Goal: Check status: Check status

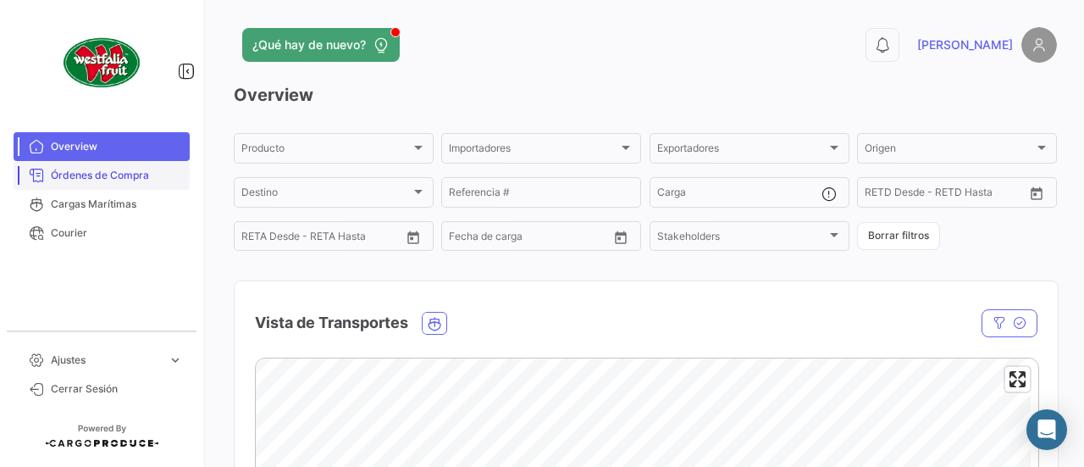
click at [144, 177] on span "Órdenes de Compra" at bounding box center [117, 175] width 132 height 15
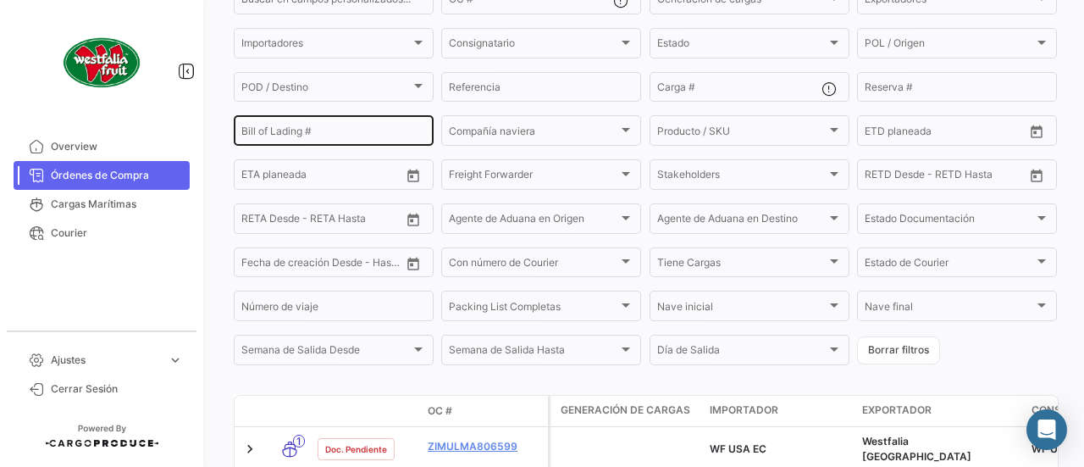
scroll to position [85, 0]
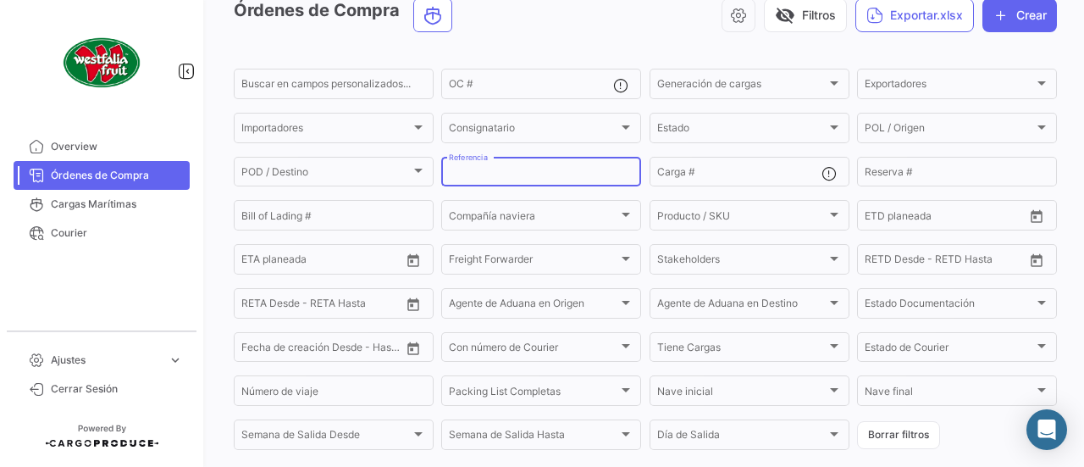
click at [507, 174] on input "Referencia" at bounding box center [541, 175] width 185 height 12
paste input "63664114"
type input "63664114"
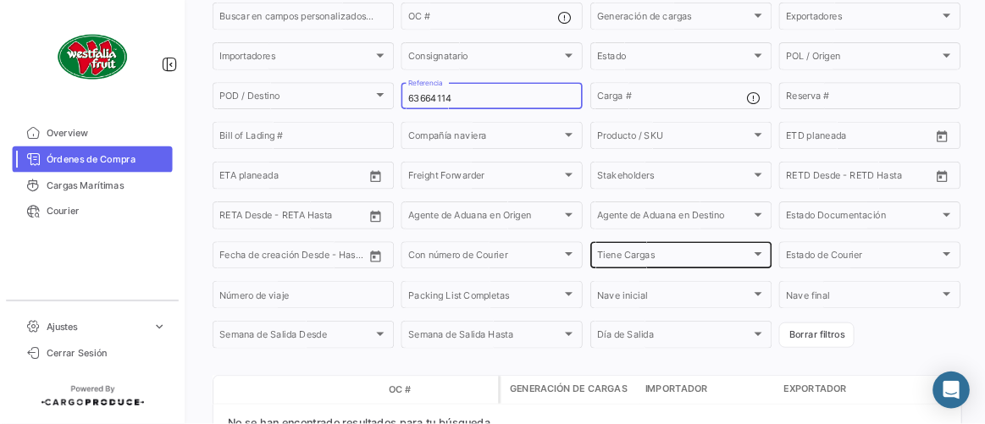
scroll to position [251, 0]
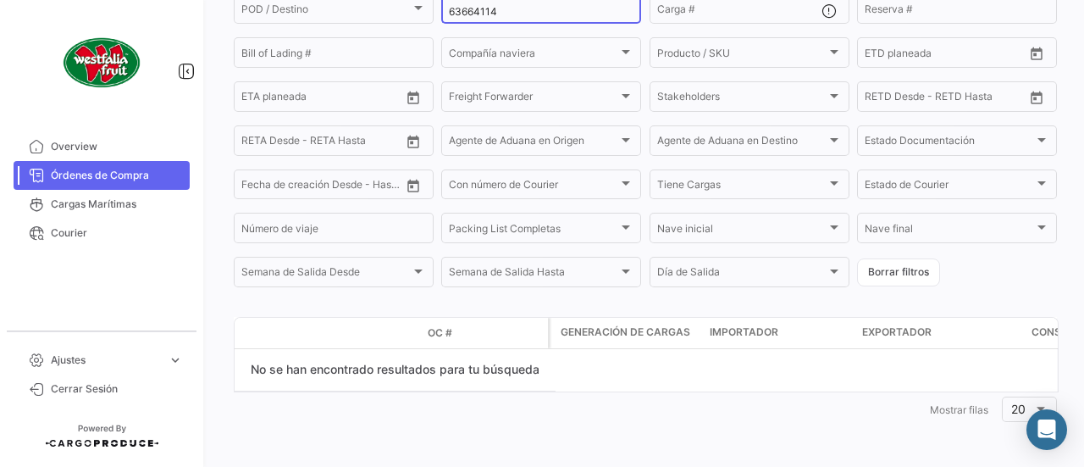
click at [107, 172] on span "Órdenes de Compra" at bounding box center [117, 175] width 132 height 15
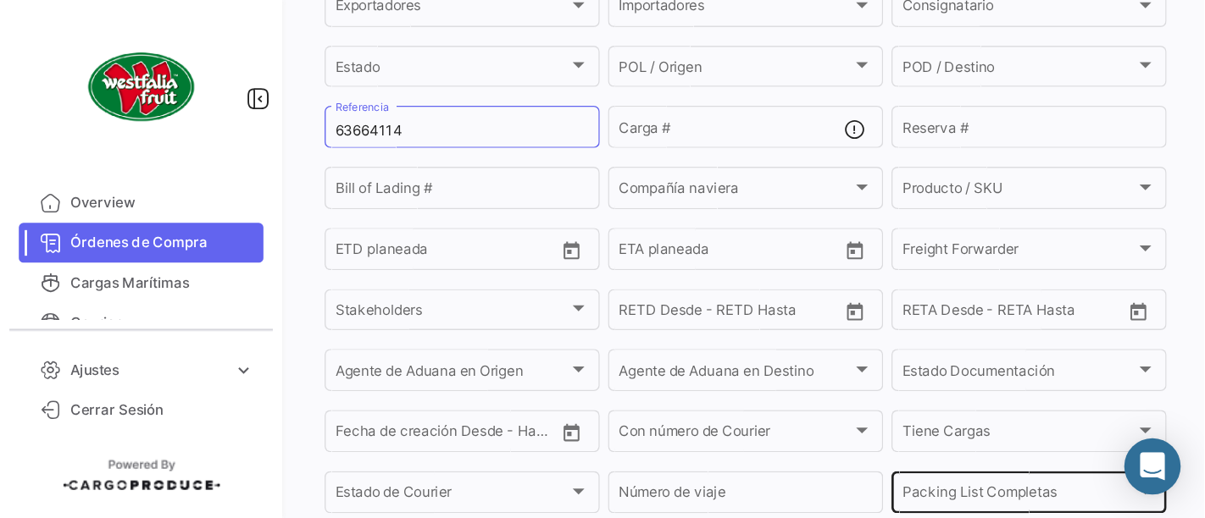
scroll to position [208, 0]
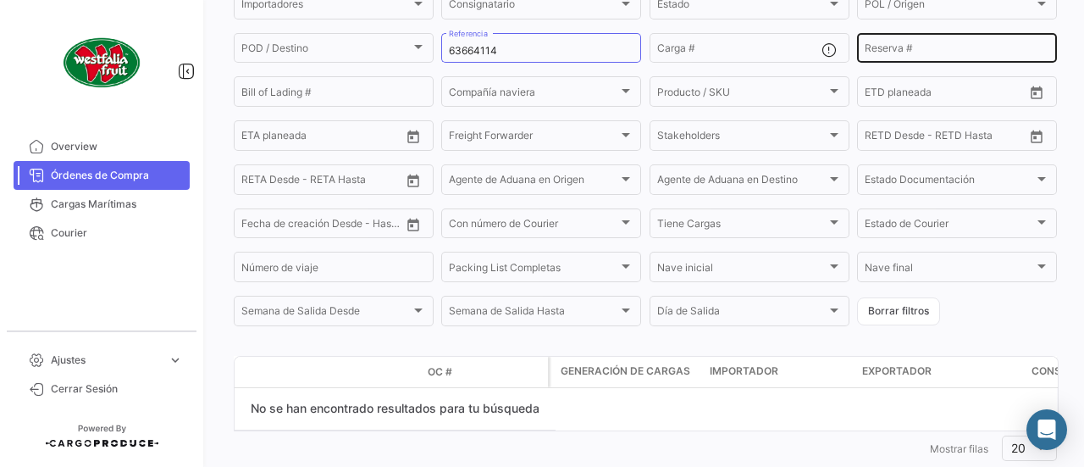
click at [878, 51] on input "Reserva #" at bounding box center [957, 51] width 185 height 12
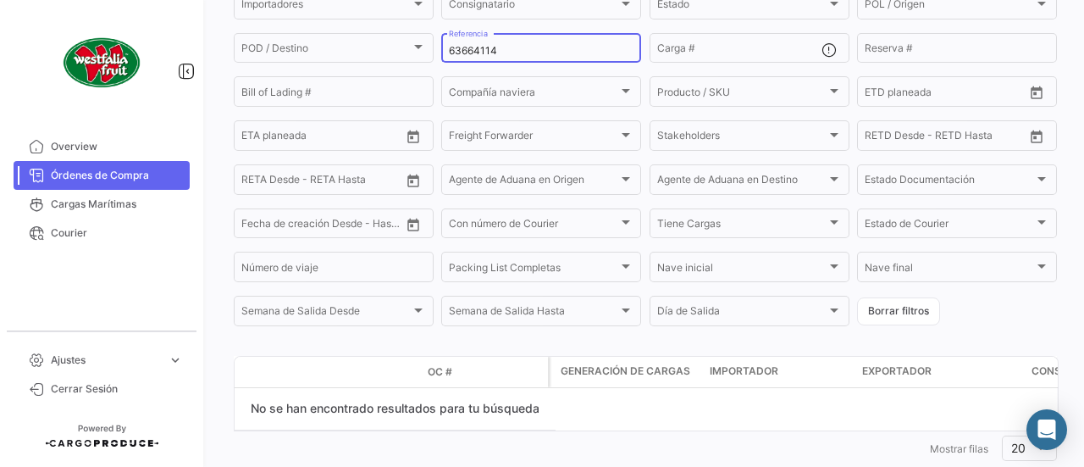
drag, startPoint x: 513, startPoint y: 52, endPoint x: 191, endPoint y: 29, distance: 322.7
click at [191, 36] on mat-sidenav-container "Overview Órdenes de Compra Cargas Marítimas Courier Ajustes expand_more Plantil…" at bounding box center [542, 233] width 1084 height 467
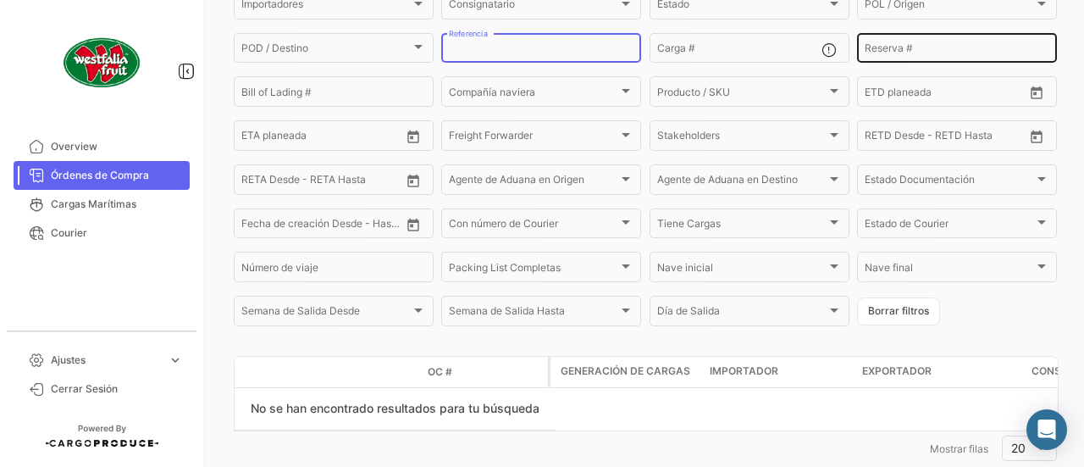
click at [884, 53] on input "Reserva #" at bounding box center [957, 51] width 185 height 12
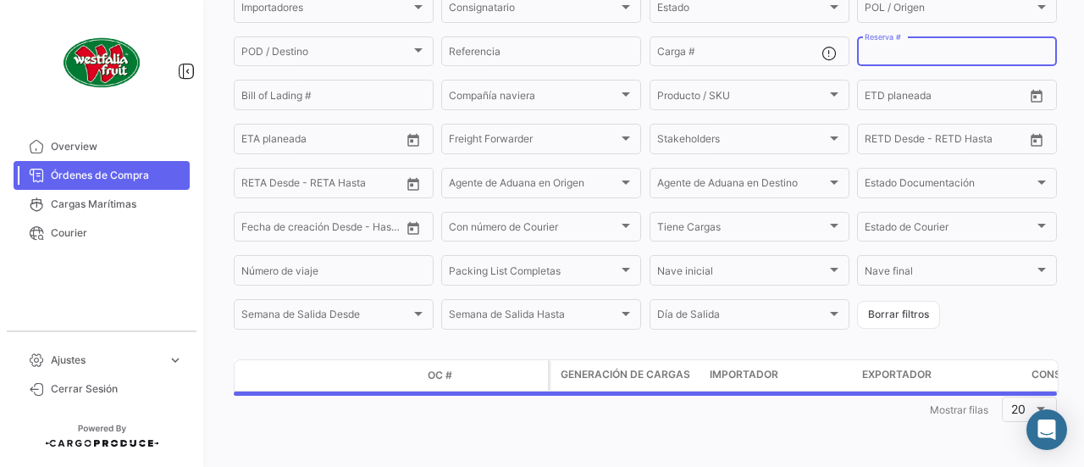
paste input "63664114"
type input "63664114"
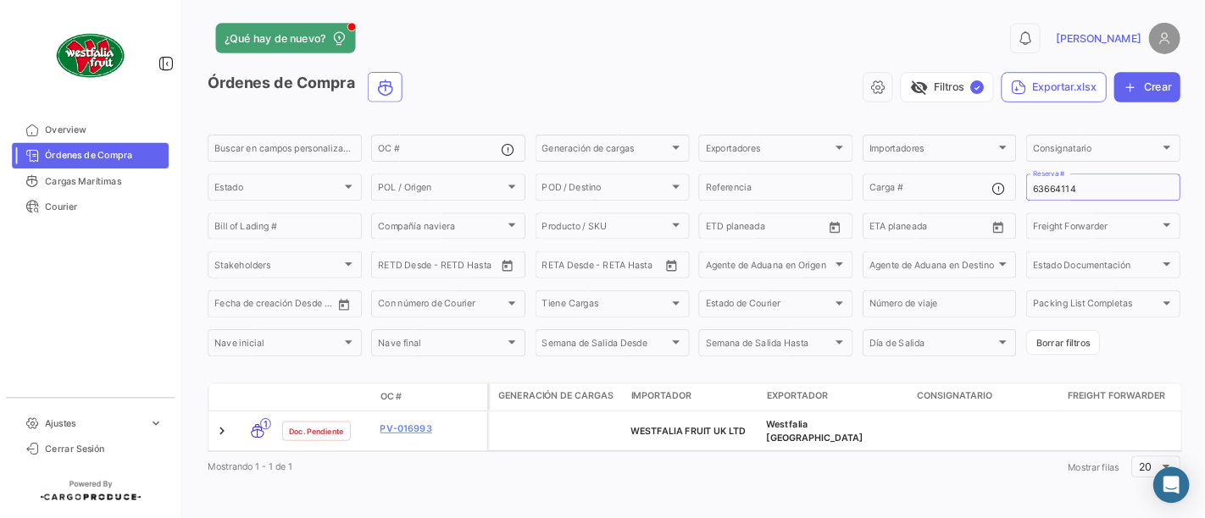
scroll to position [0, 0]
